Goal: Task Accomplishment & Management: Use online tool/utility

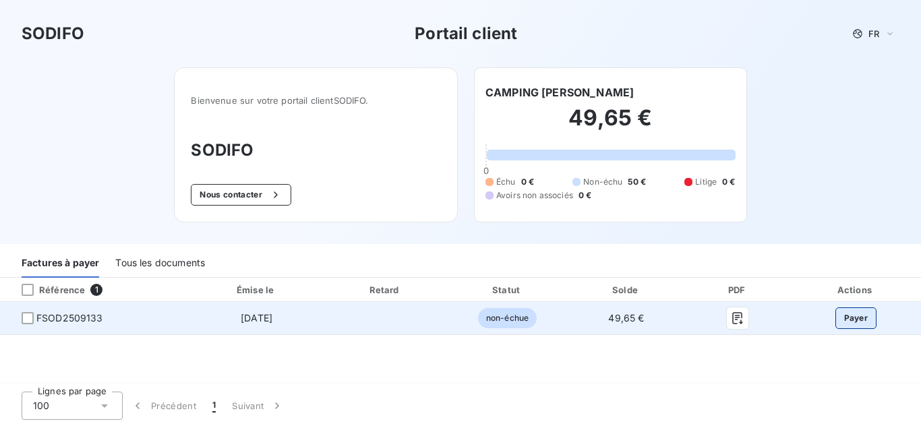
click at [856, 314] on button "Payer" at bounding box center [857, 319] width 42 height 22
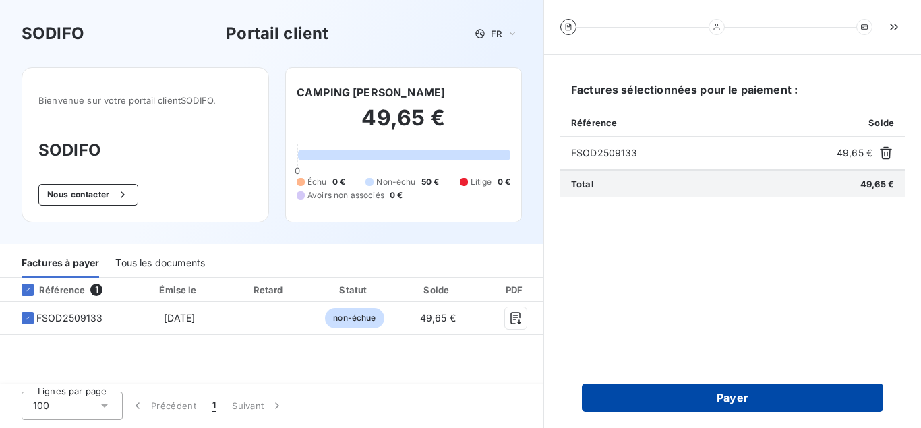
click at [749, 392] on button "Payer" at bounding box center [733, 398] width 302 height 28
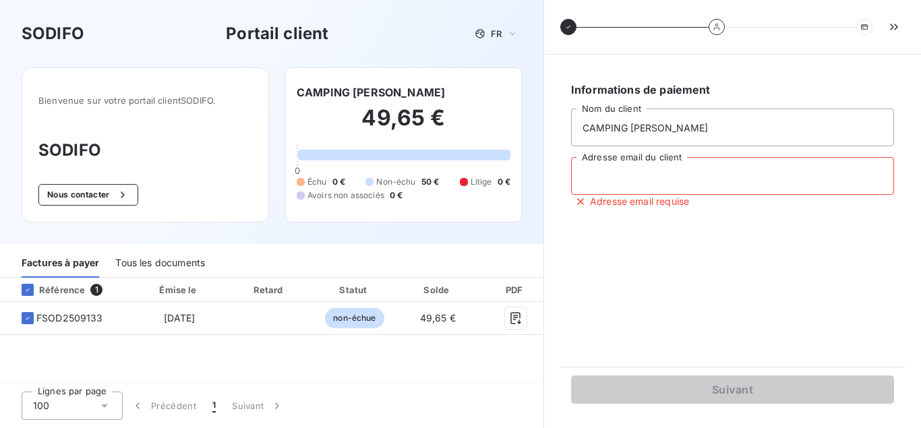
click at [618, 181] on input "Adresse email du client" at bounding box center [732, 176] width 323 height 38
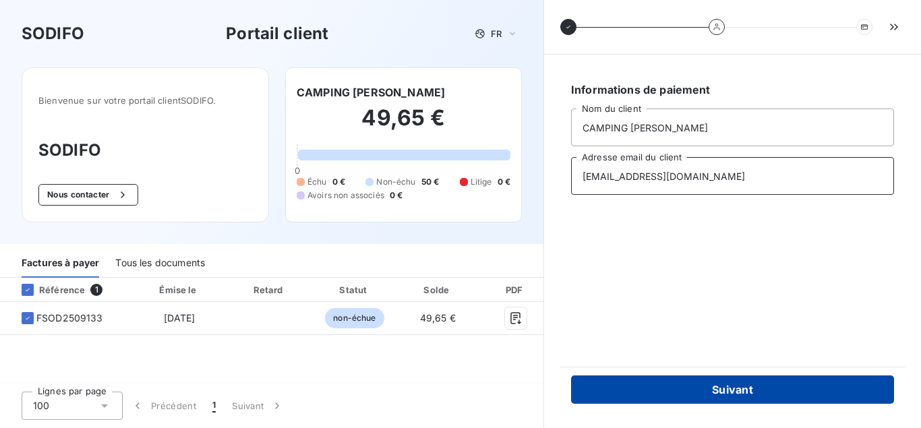
type input "contact@campingvillata.fr"
click at [726, 387] on button "Suivant" at bounding box center [732, 390] width 323 height 28
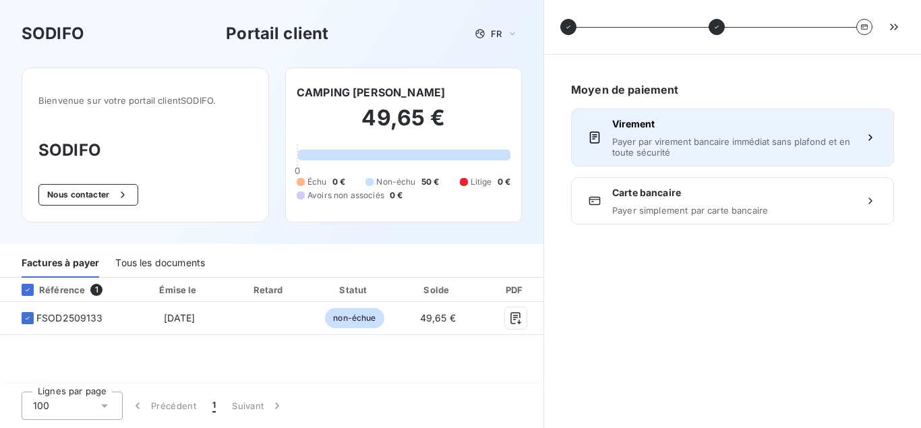
click at [757, 142] on span "Payer par virement bancaire immédiat sans plafond et en toute sécurité" at bounding box center [733, 147] width 241 height 22
